Goal: Check status: Check status

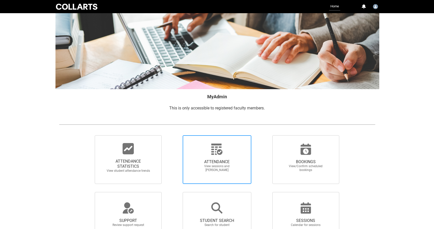
click at [216, 154] on icon at bounding box center [216, 149] width 11 height 11
click at [174, 135] on input "ATTENDANCE View sessions and [PERSON_NAME]" at bounding box center [174, 135] width 0 height 0
radio input "true"
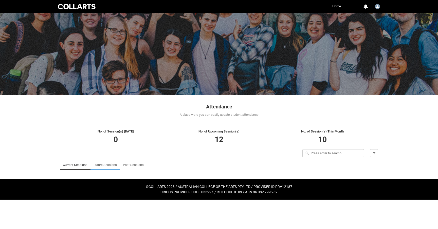
click at [107, 165] on link "Future Sessions" at bounding box center [104, 165] width 23 height 10
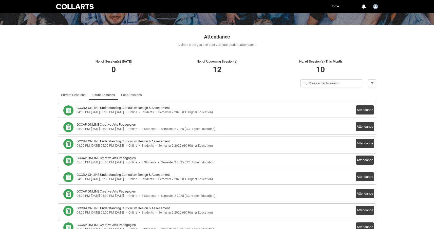
scroll to position [61, 0]
